Goal: Information Seeking & Learning: Learn about a topic

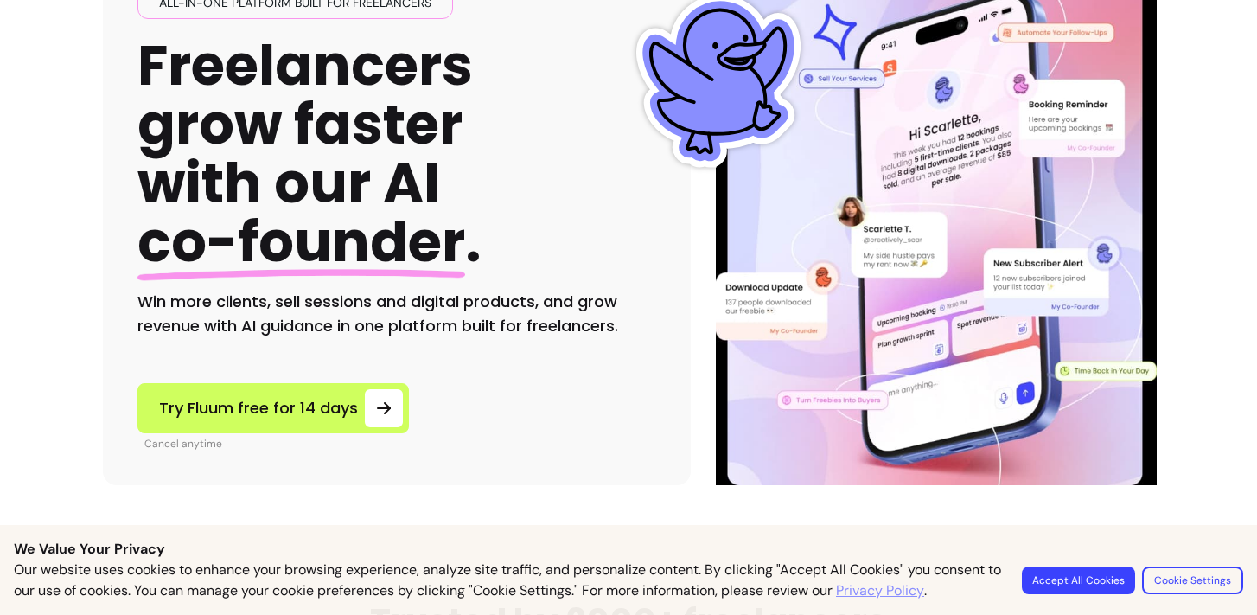
scroll to position [185, 0]
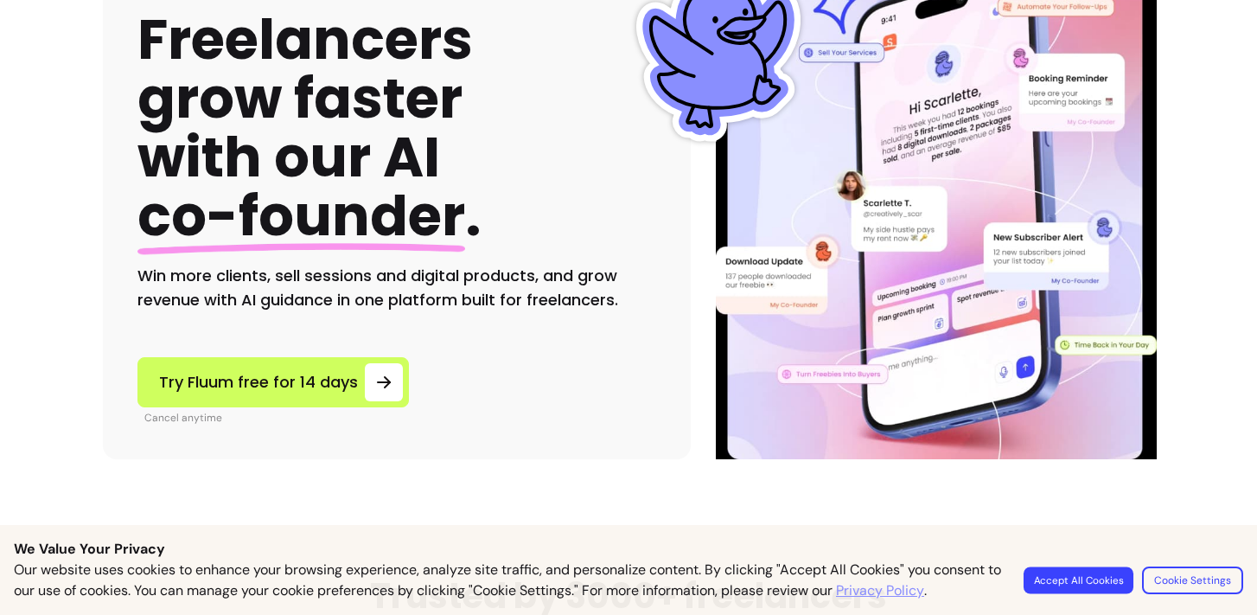
click at [1058, 583] on button "Accept All Cookies" at bounding box center [1078, 579] width 110 height 27
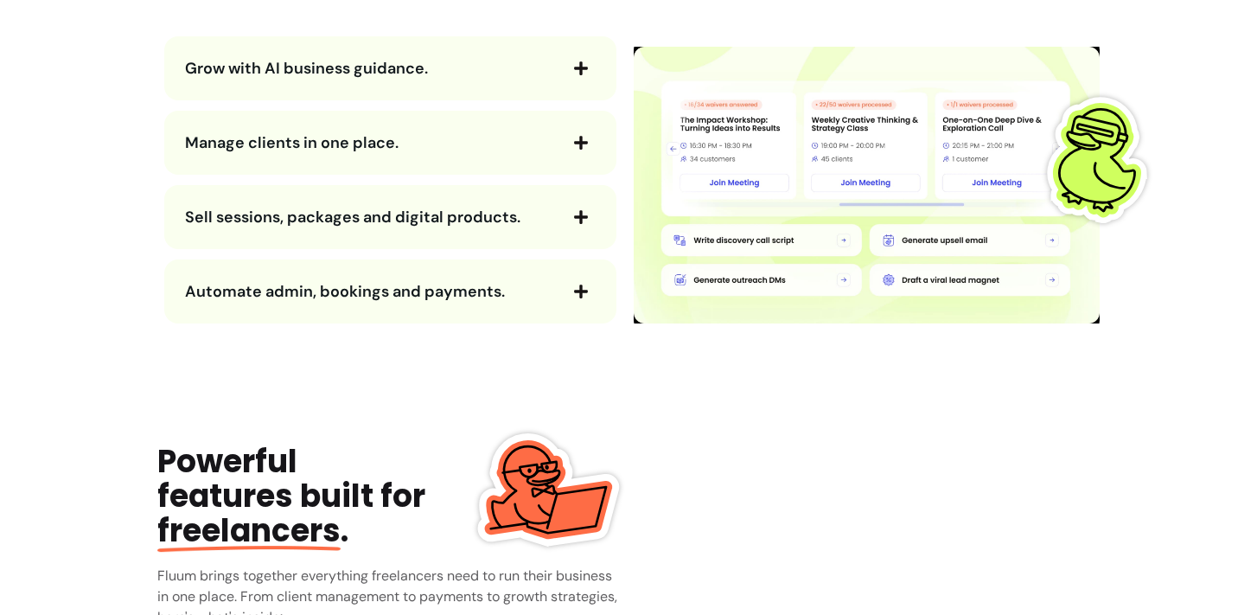
scroll to position [2007, 0]
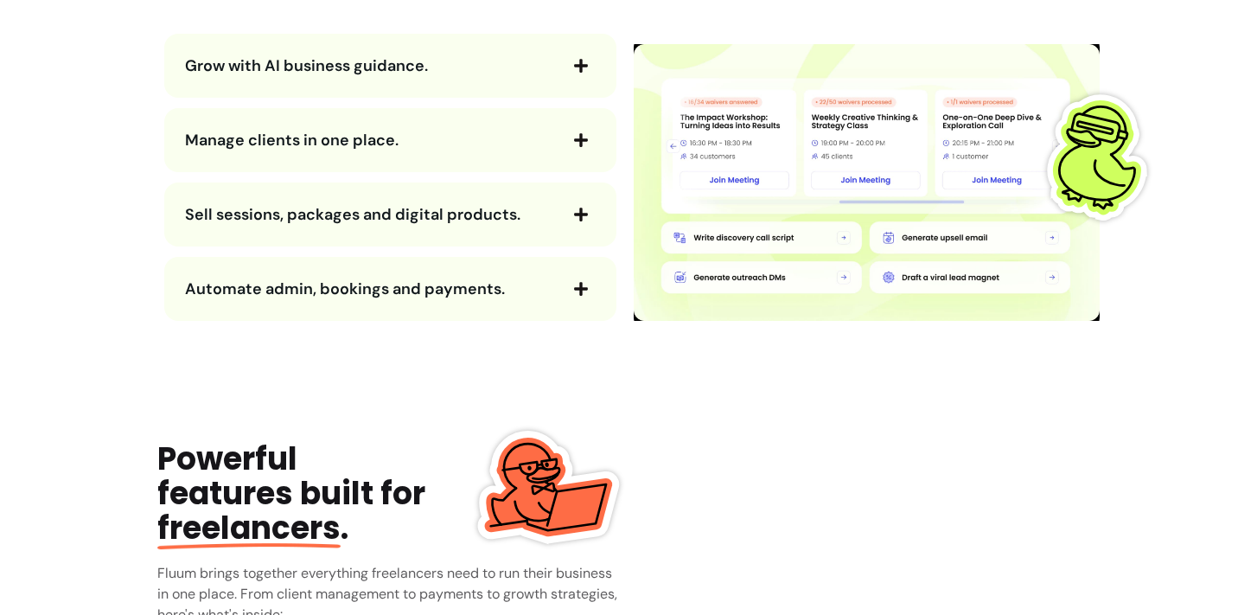
click at [548, 143] on span "Manage clients in one place." at bounding box center [370, 140] width 371 height 24
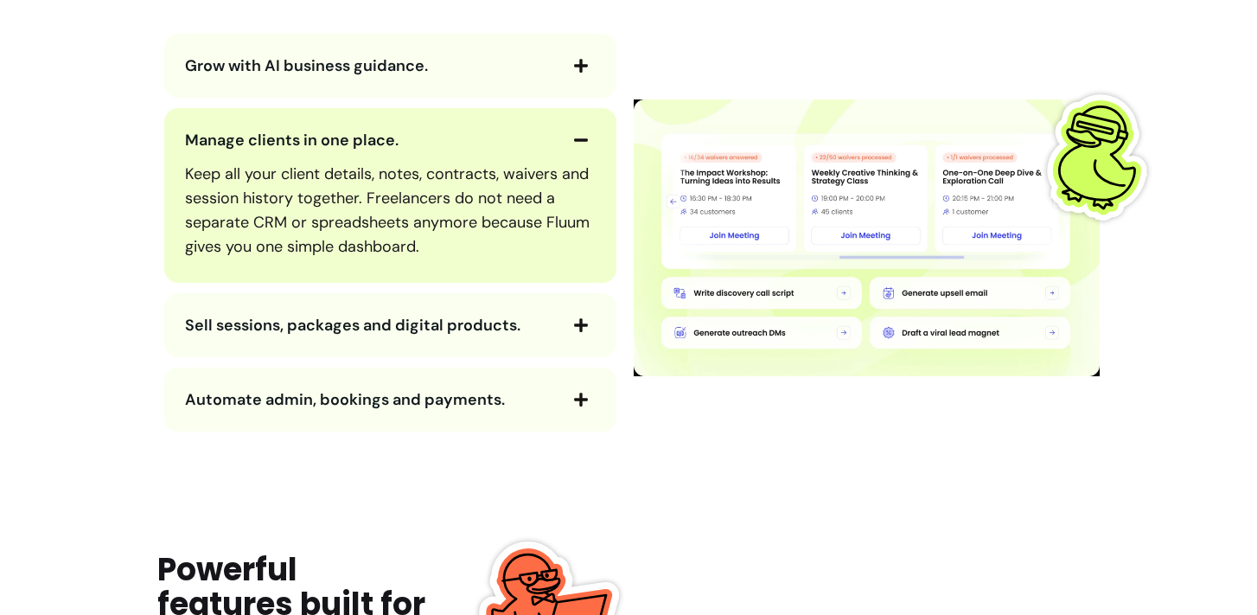
click at [542, 64] on span "Grow with AI business guidance." at bounding box center [370, 66] width 371 height 24
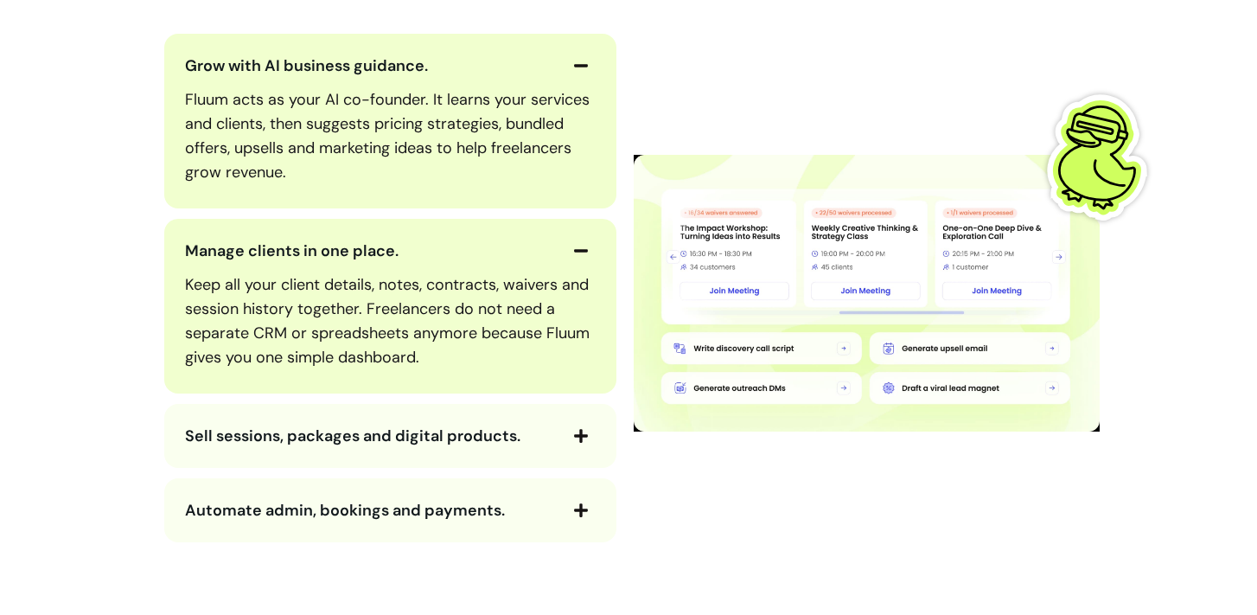
click at [462, 421] on button "Sell sessions, packages and digital products." at bounding box center [390, 435] width 411 height 29
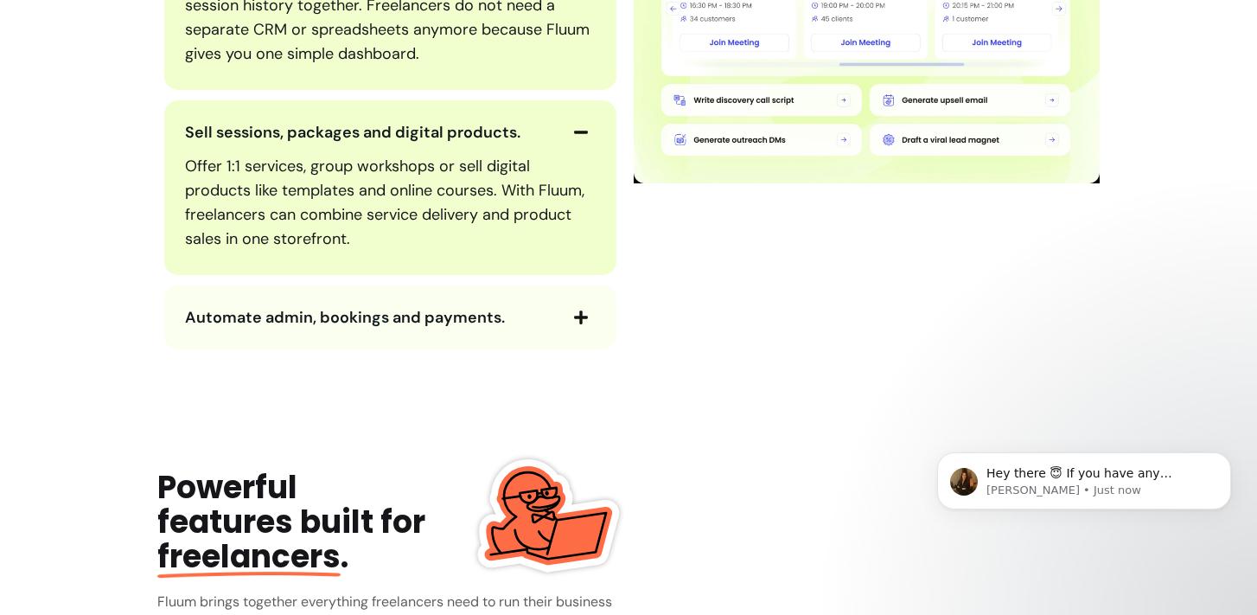
scroll to position [0, 0]
click at [440, 325] on span "Automate admin, bookings and payments." at bounding box center [345, 317] width 320 height 21
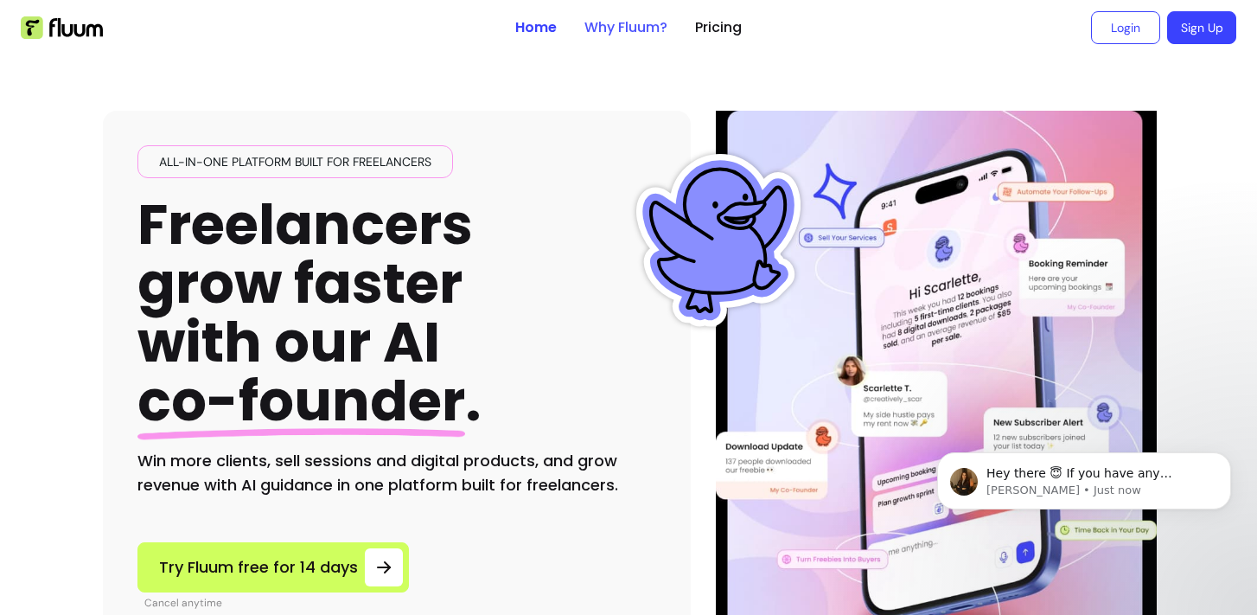
click at [621, 23] on link "Why Fluum?" at bounding box center [625, 27] width 83 height 21
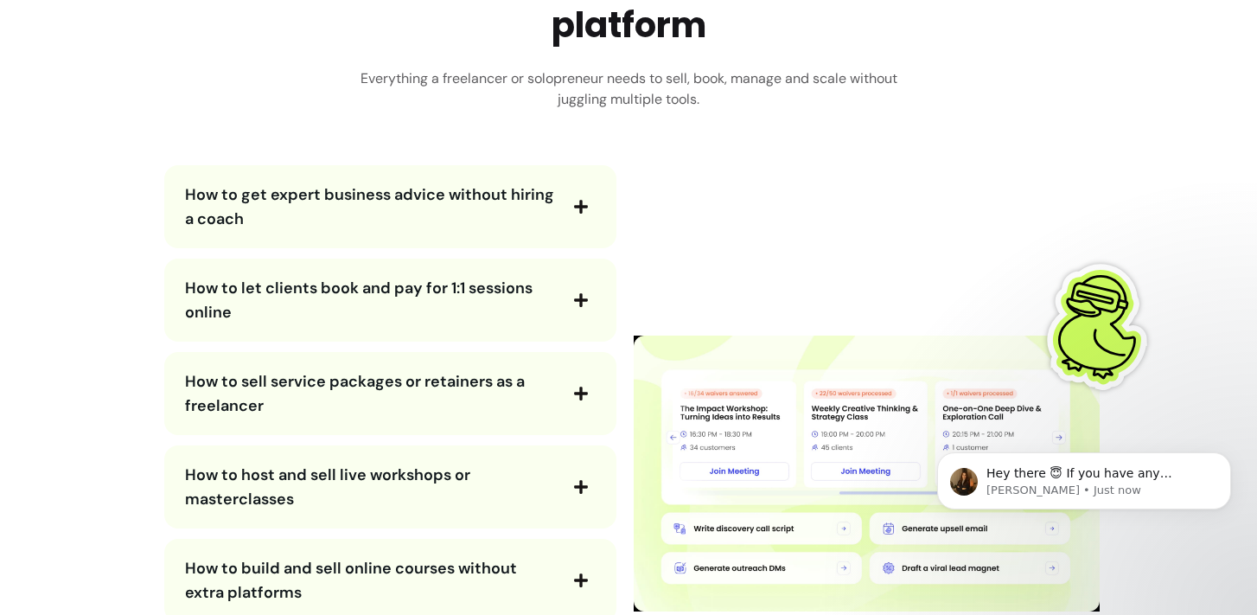
scroll to position [3052, 0]
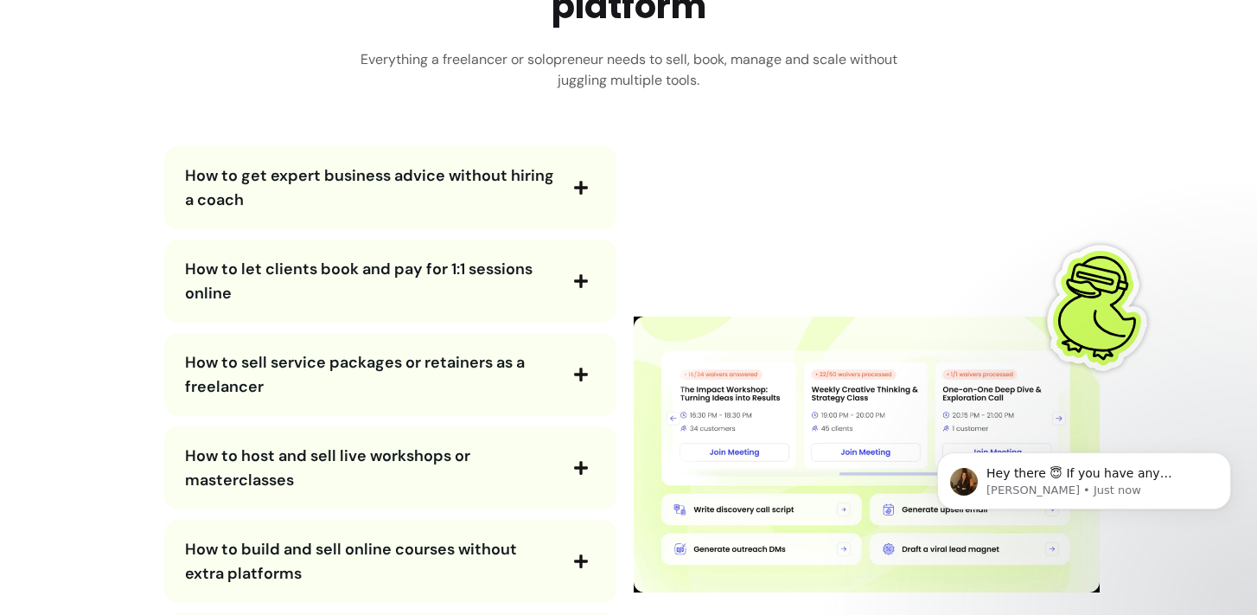
click at [573, 190] on icon "button" at bounding box center [581, 188] width 16 height 16
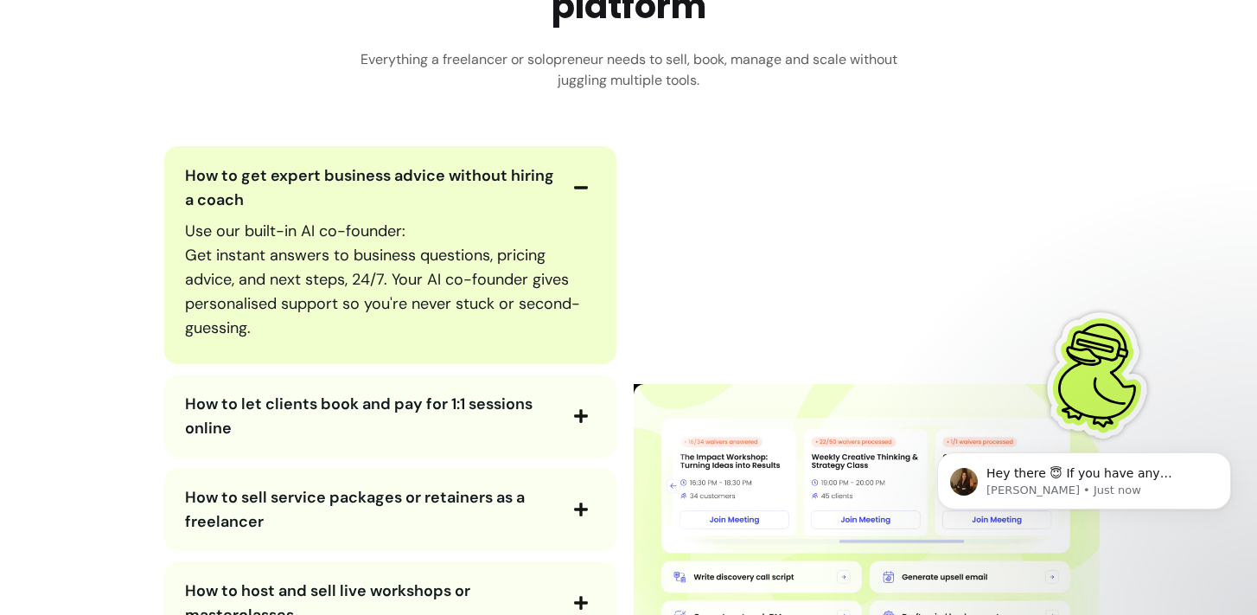
click at [573, 190] on icon "button" at bounding box center [581, 188] width 16 height 16
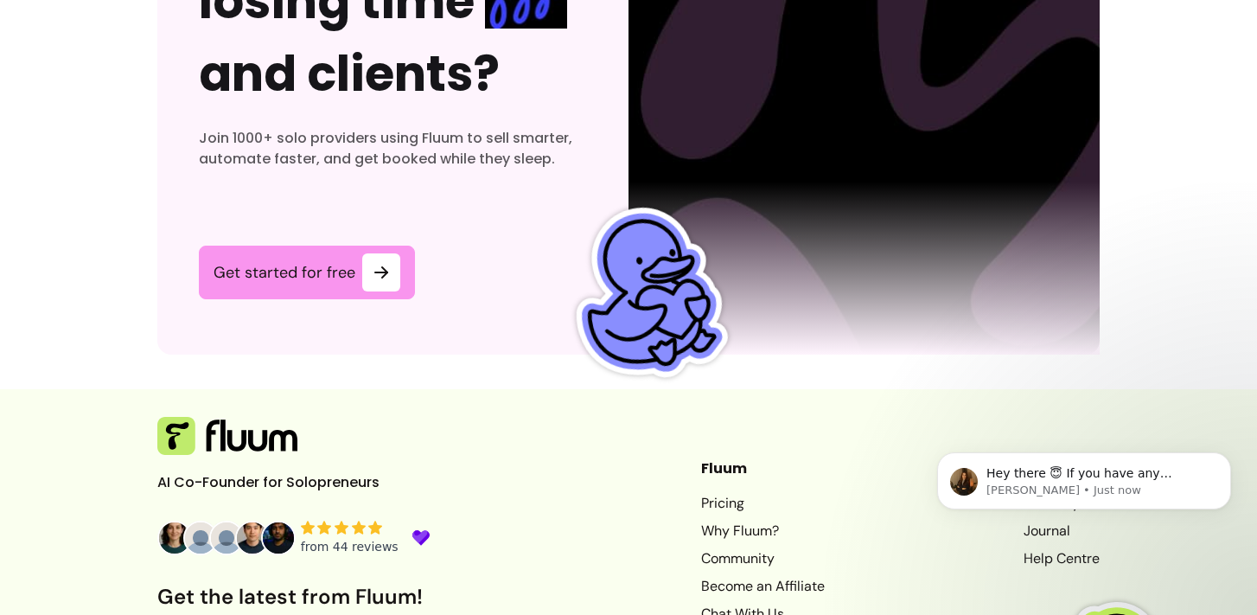
scroll to position [5351, 0]
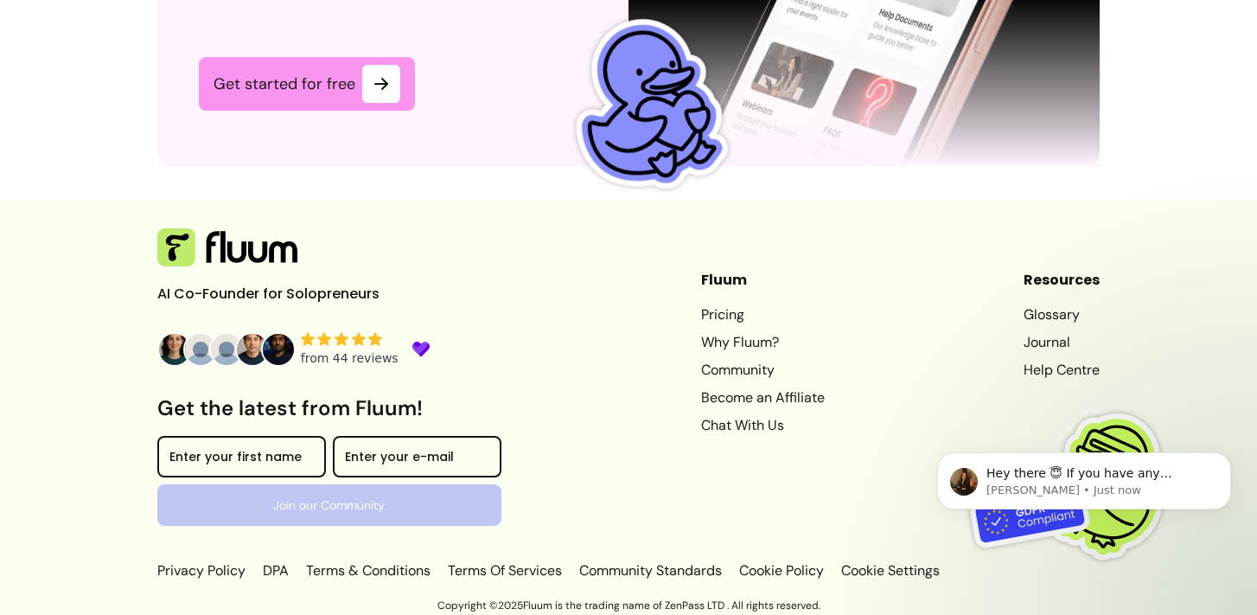
click at [701, 312] on link "Pricing" at bounding box center [763, 314] width 124 height 21
